Goal: Find specific page/section: Find specific page/section

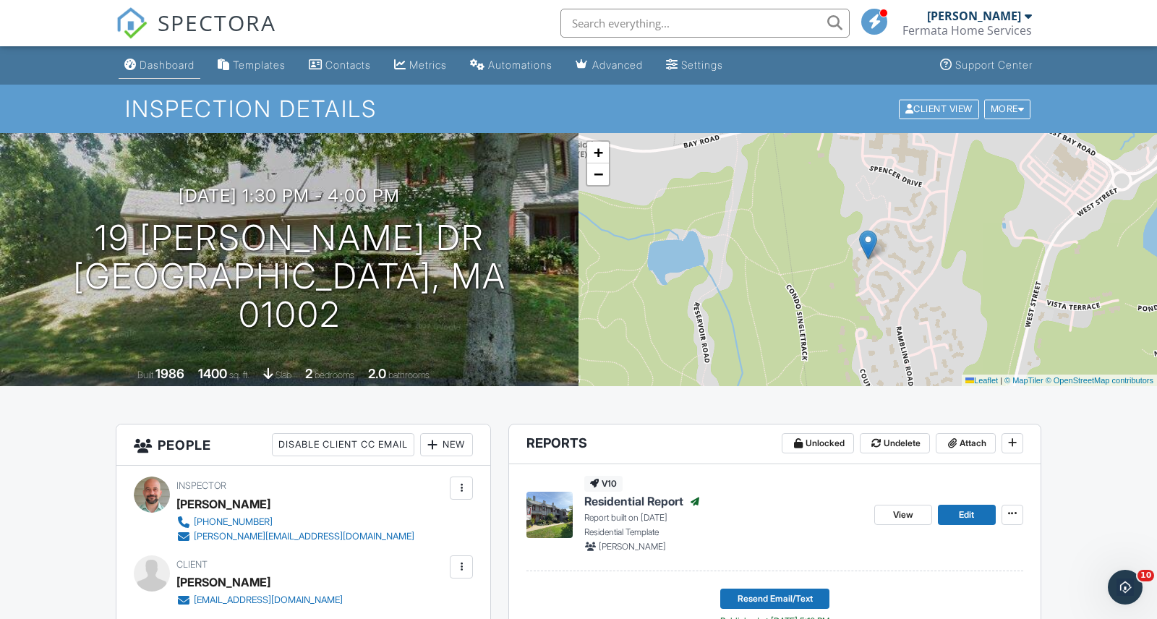
click at [158, 72] on link "Dashboard" at bounding box center [160, 65] width 82 height 27
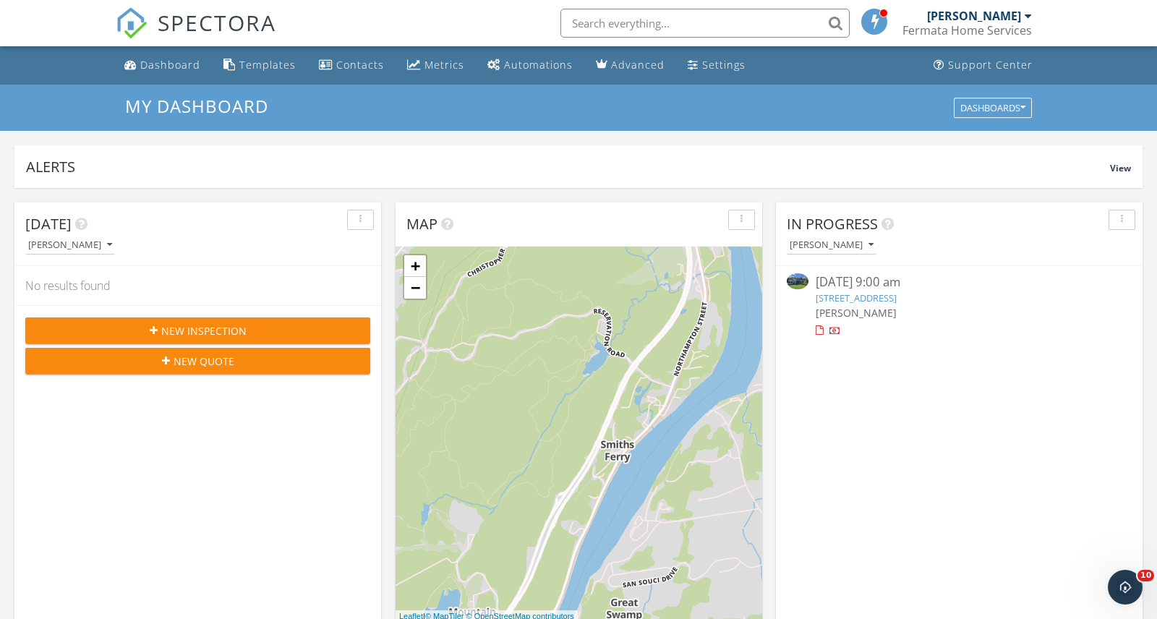
click at [896, 296] on link "133 Cardinal Way, Northampton, MA 01062" at bounding box center [855, 297] width 81 height 13
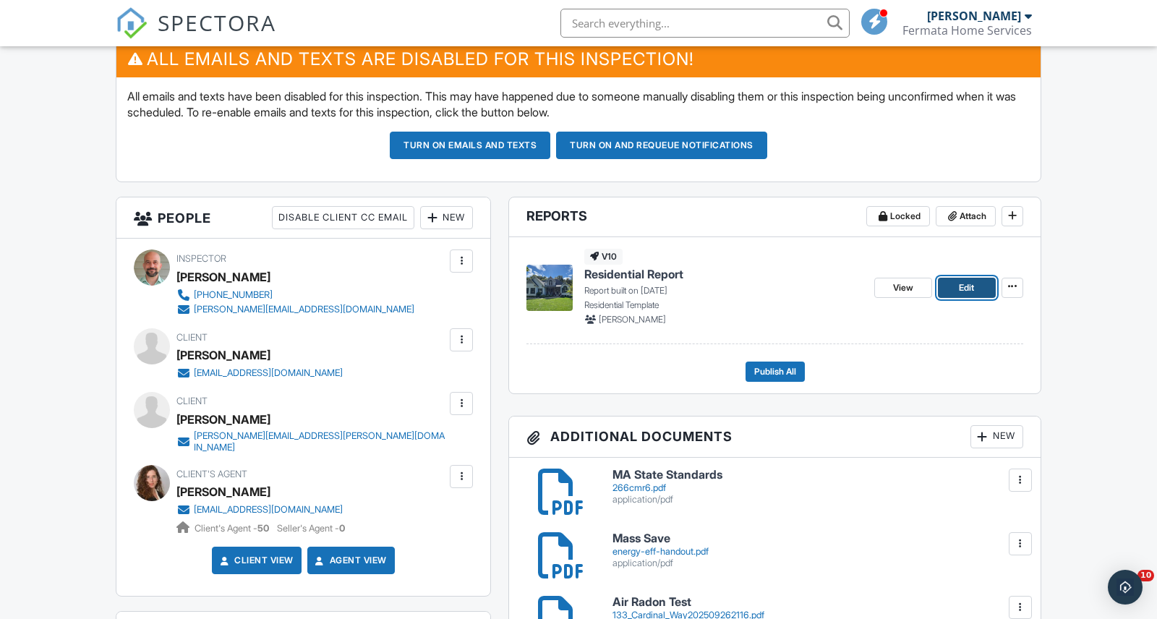
click at [970, 284] on span "Edit" at bounding box center [965, 287] width 15 height 14
